Goal: Information Seeking & Learning: Find specific page/section

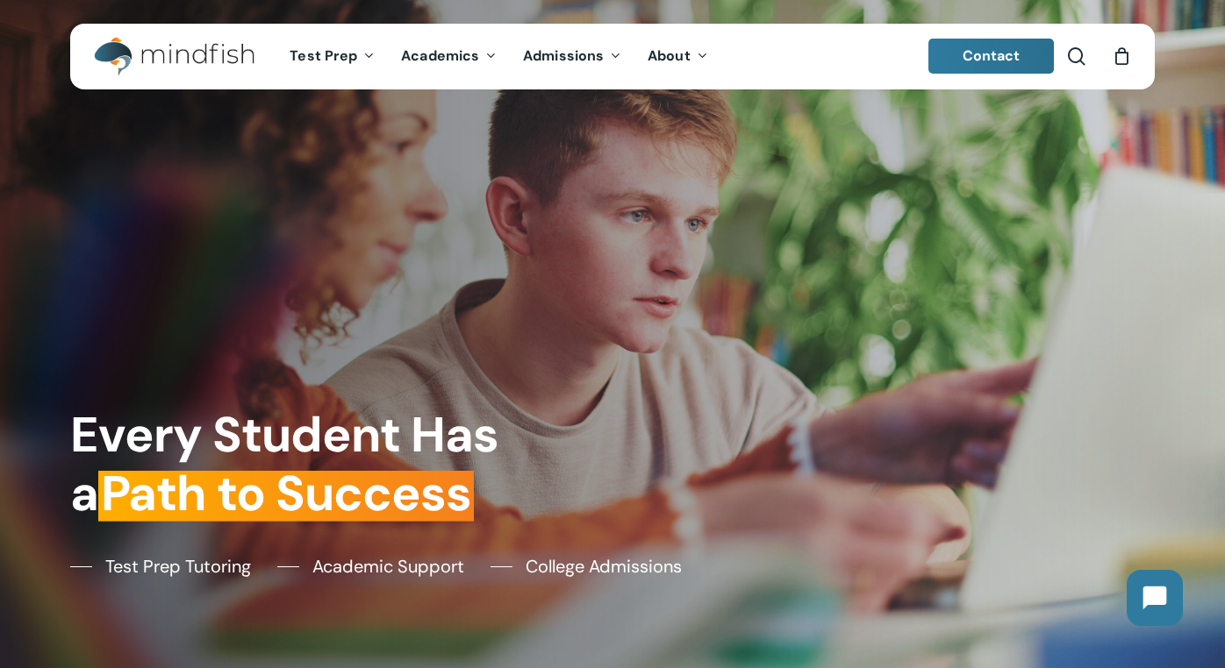
scroll to position [1, 0]
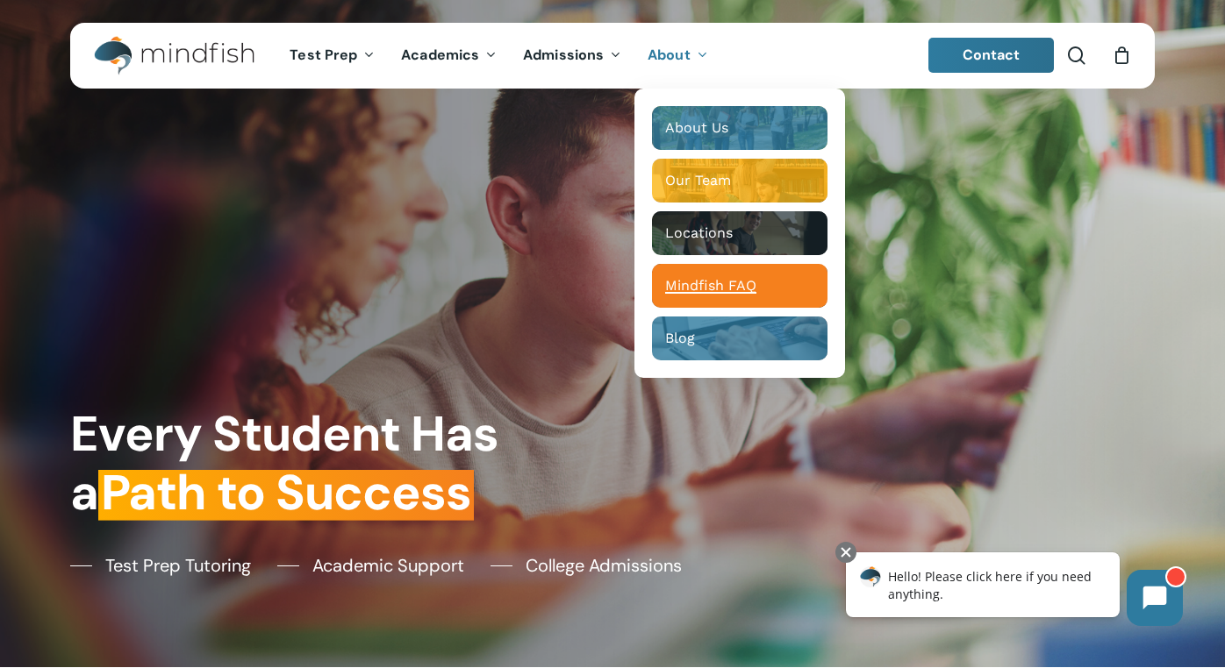
click at [695, 290] on span "Mindfish FAQ" at bounding box center [710, 285] width 91 height 17
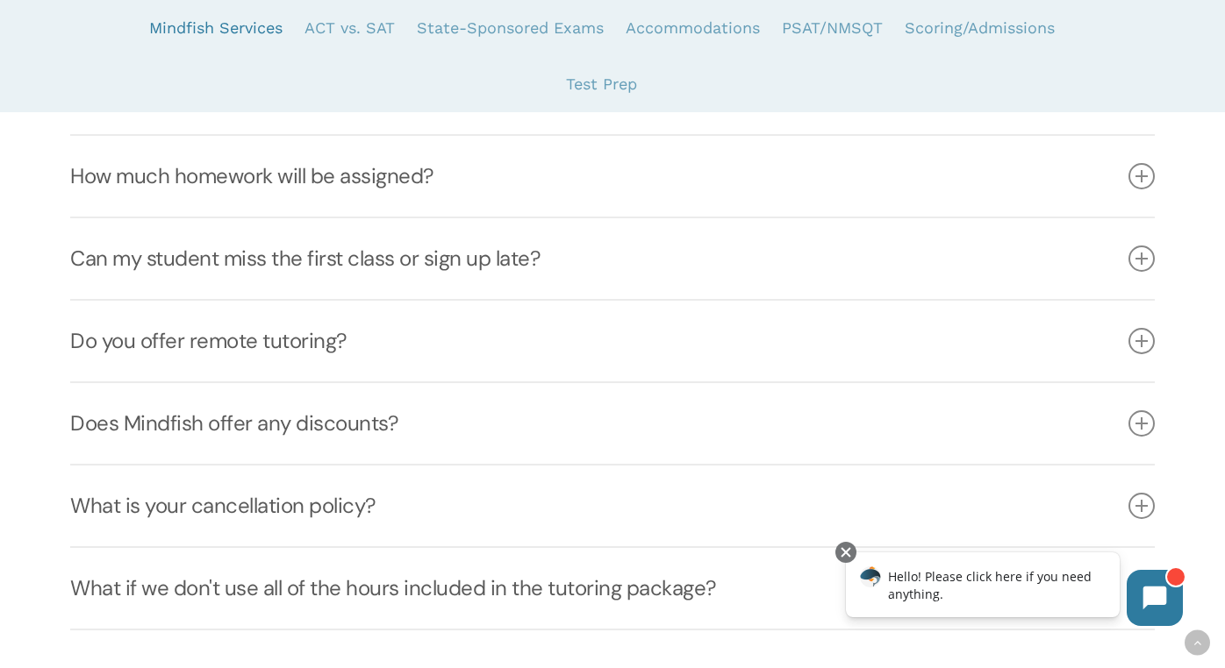
scroll to position [1449, 0]
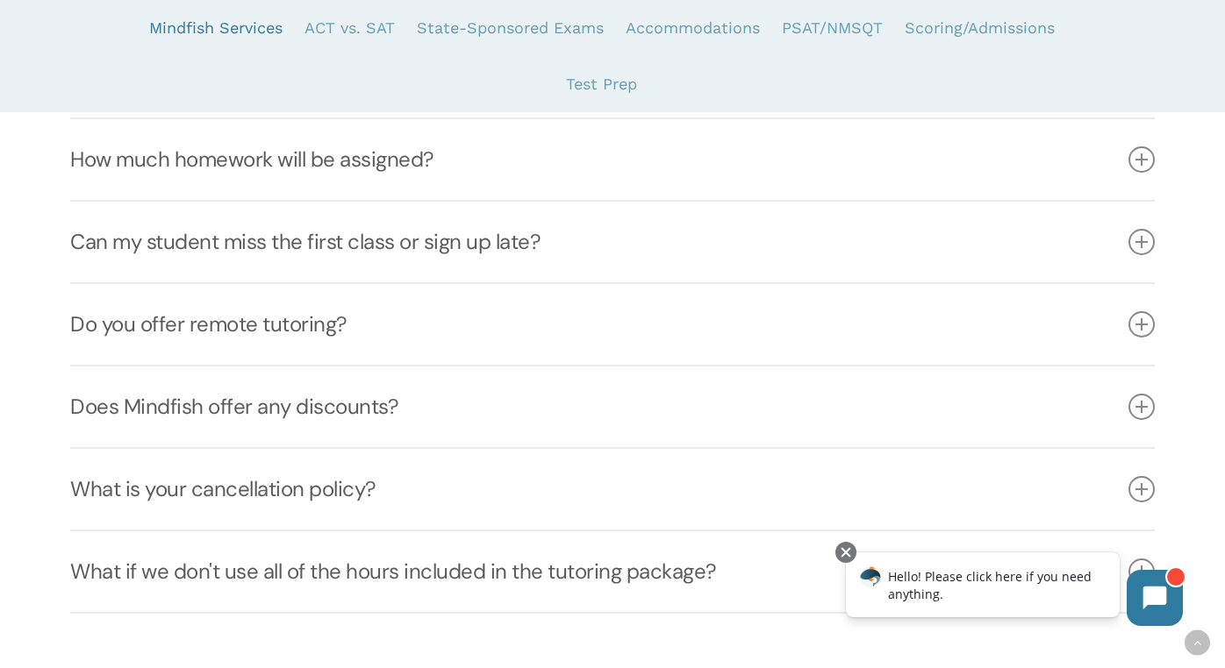
click at [652, 418] on link "Does Mindfish offer any discounts?" at bounding box center [612, 407] width 1084 height 81
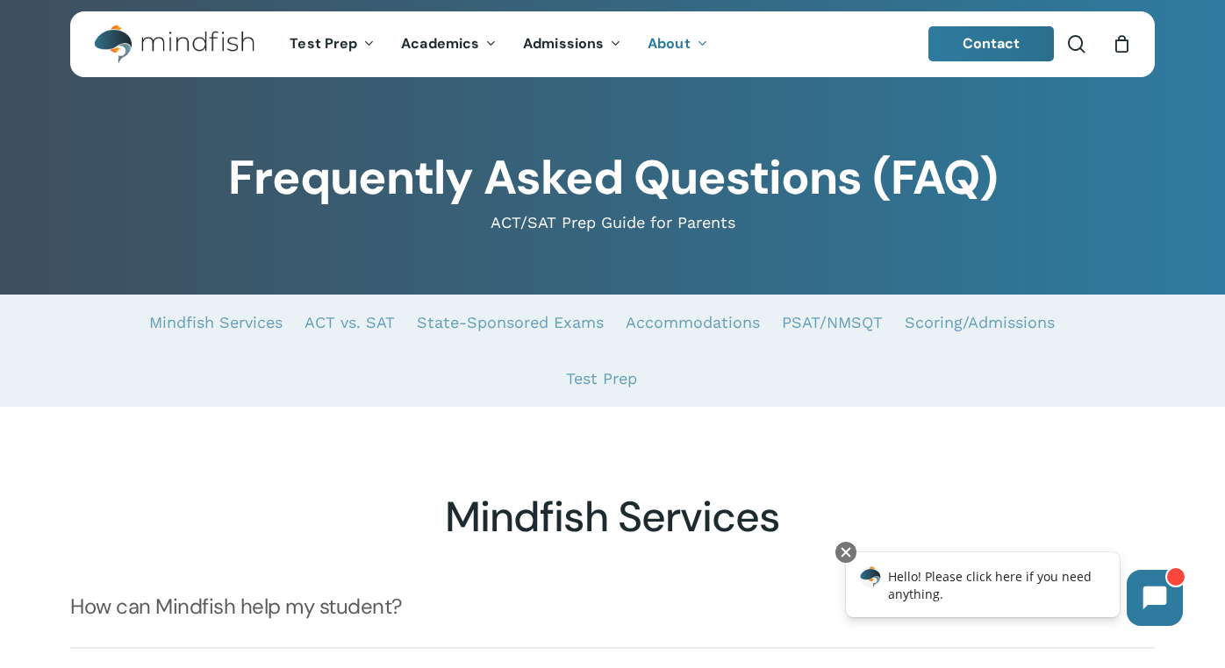
scroll to position [8, 0]
